Goal: Task Accomplishment & Management: Manage account settings

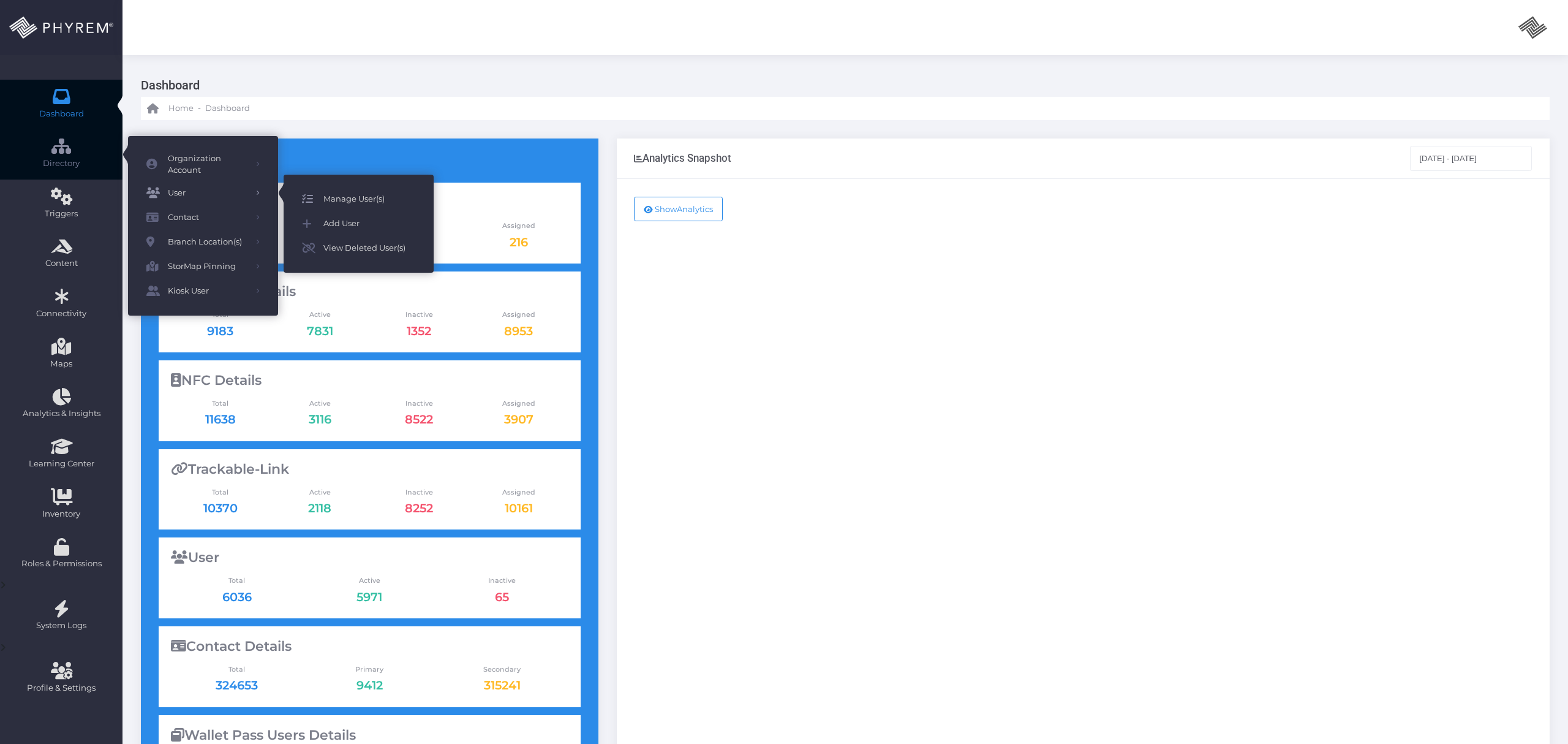
click at [334, 193] on span "Manage User(s)" at bounding box center [369, 199] width 92 height 16
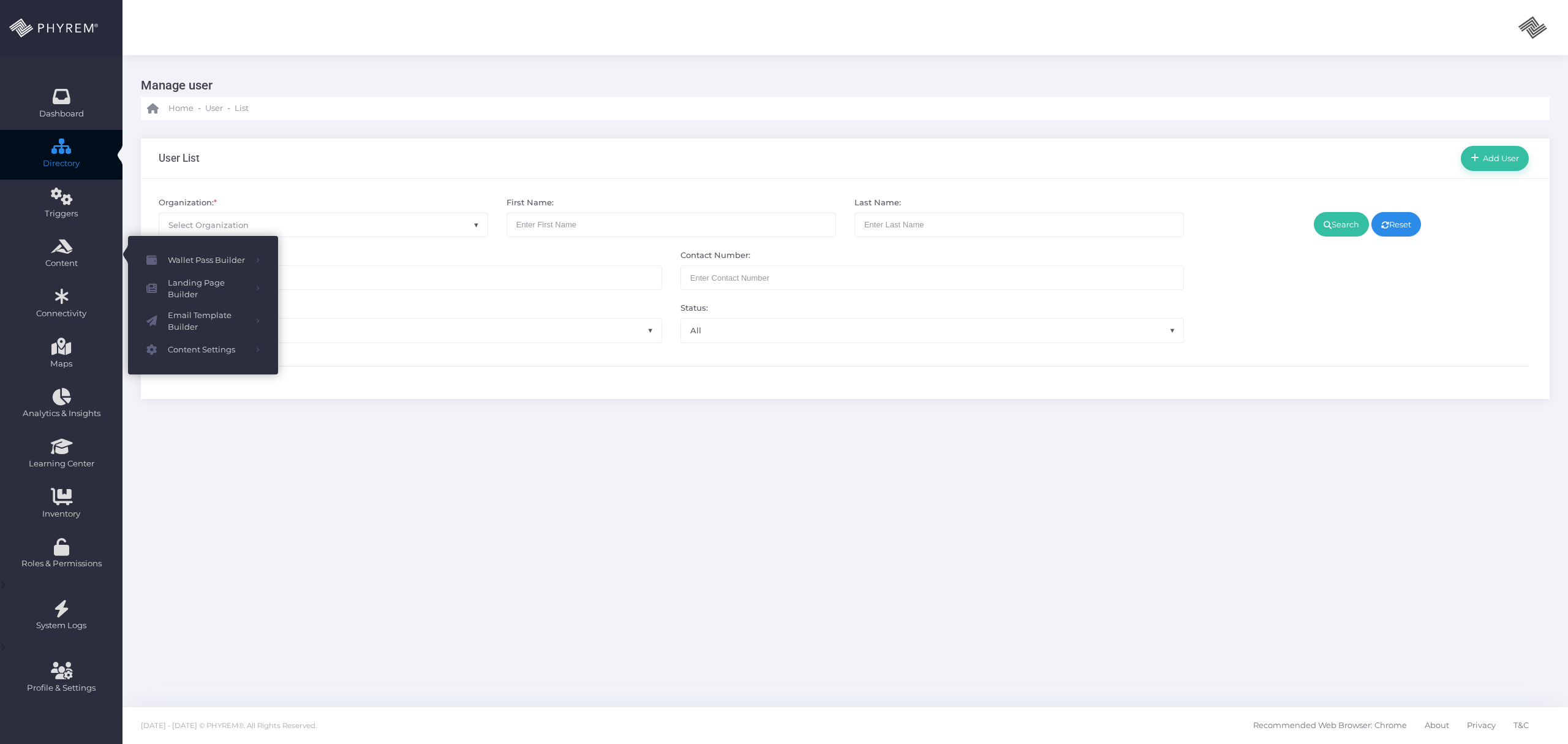
click at [322, 226] on span "Select Organization" at bounding box center [324, 225] width 328 height 24
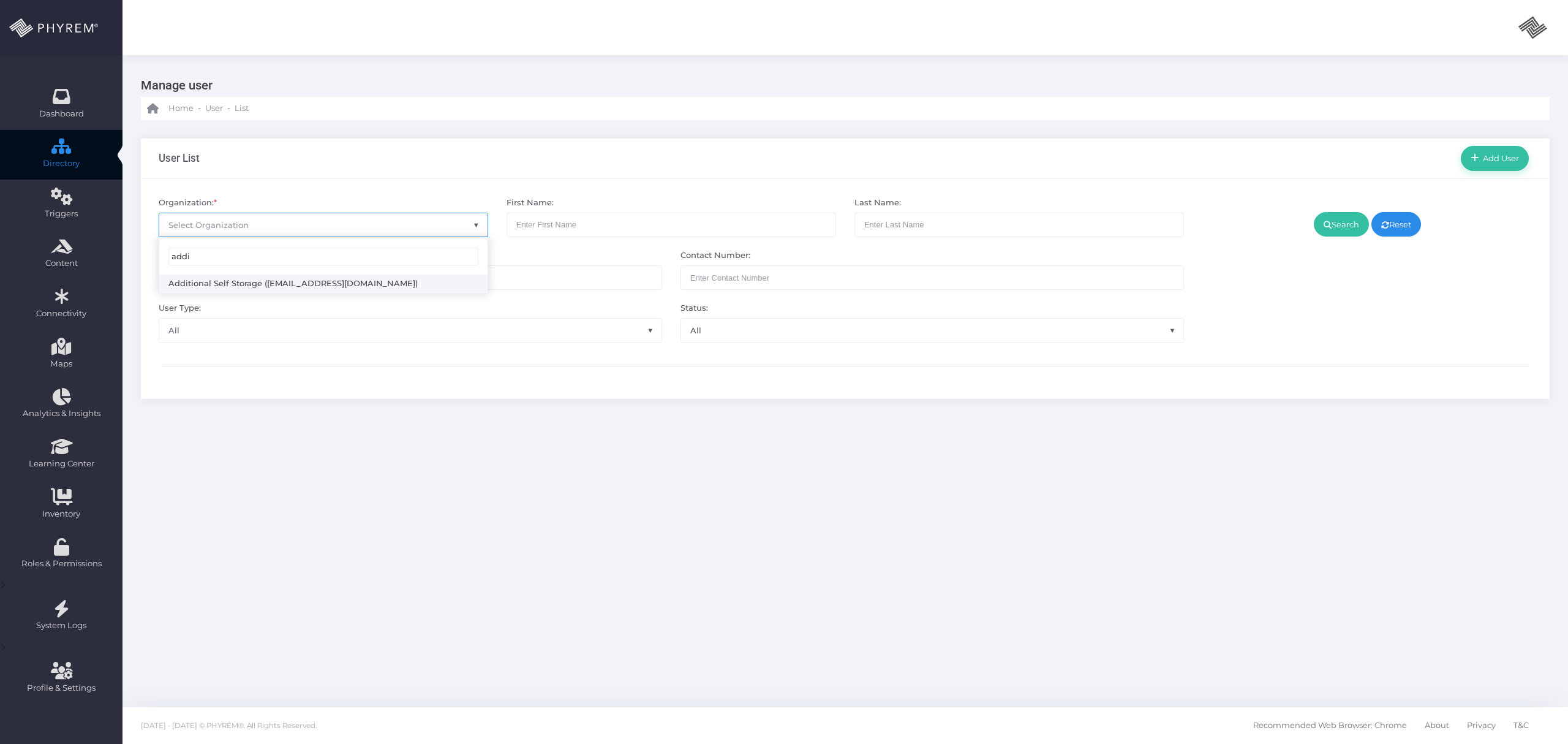
type input "addi"
select select "4851"
click at [1336, 226] on link "Search" at bounding box center [1341, 224] width 55 height 25
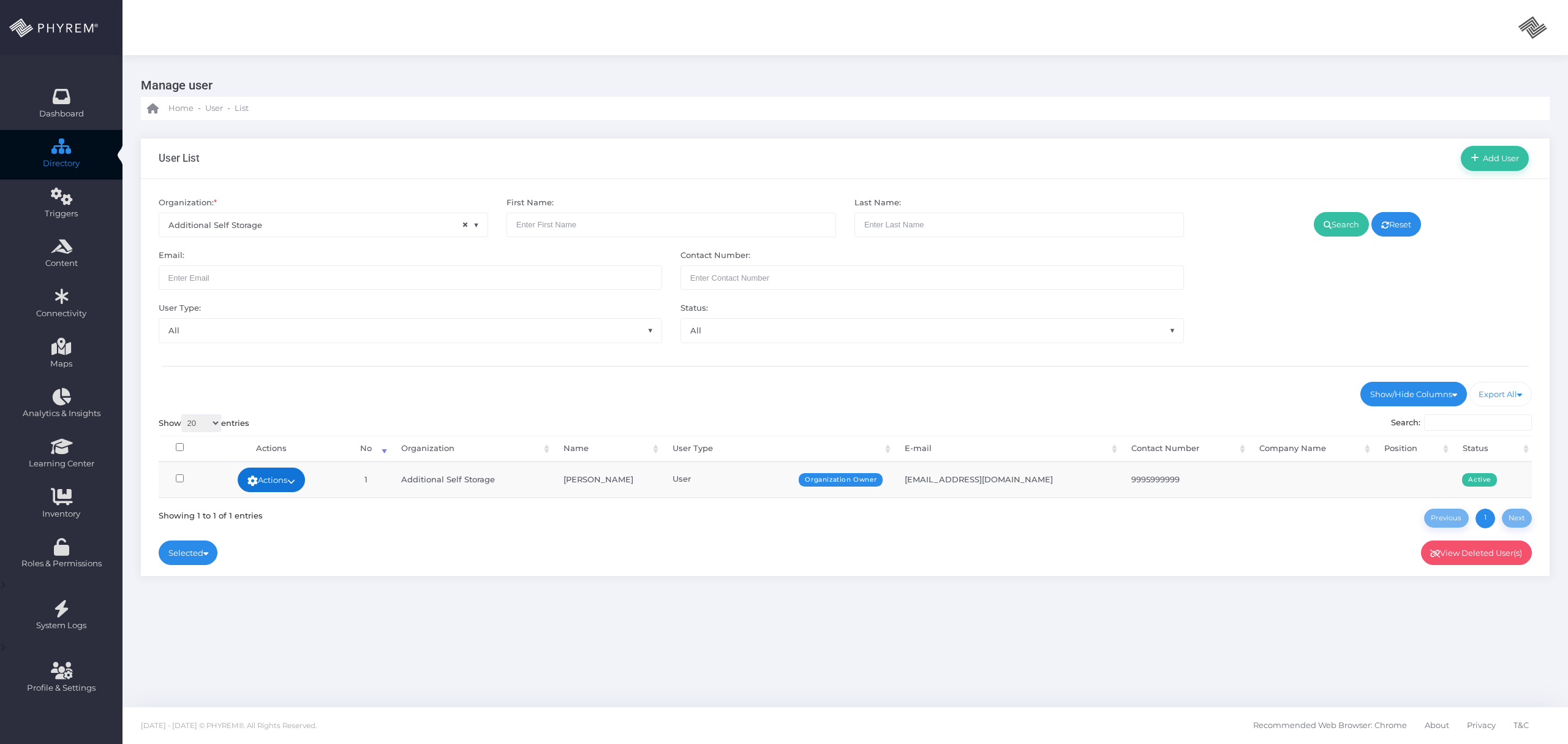
click at [276, 485] on link "Actions" at bounding box center [271, 480] width 68 height 25
click at [267, 578] on link "Sign In" at bounding box center [270, 574] width 79 height 24
